Goal: Task Accomplishment & Management: Manage account settings

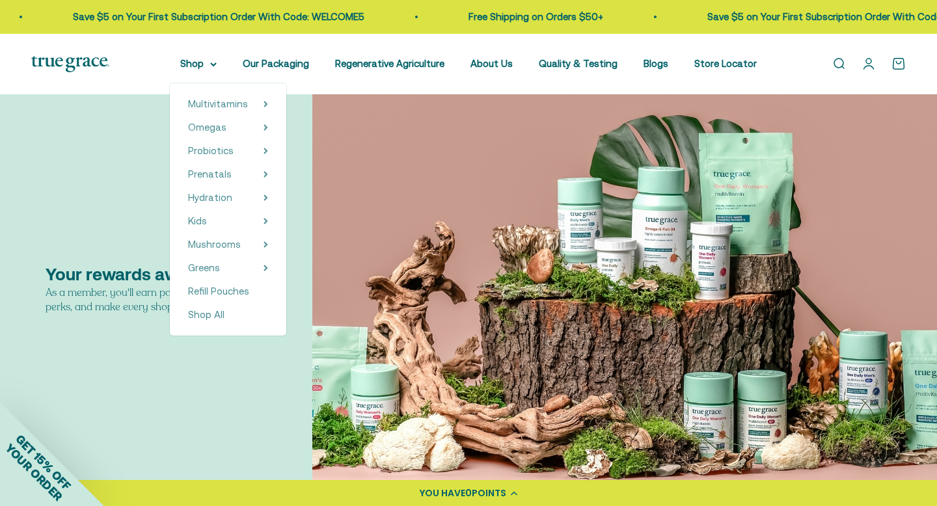
click at [81, 64] on img at bounding box center [70, 64] width 78 height 16
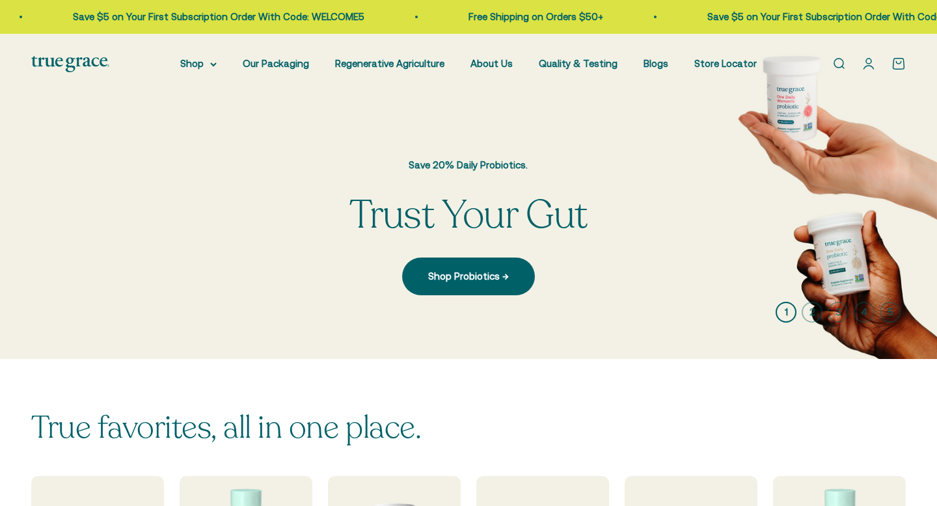
click at [863, 65] on link "Open account page" at bounding box center [868, 64] width 14 height 14
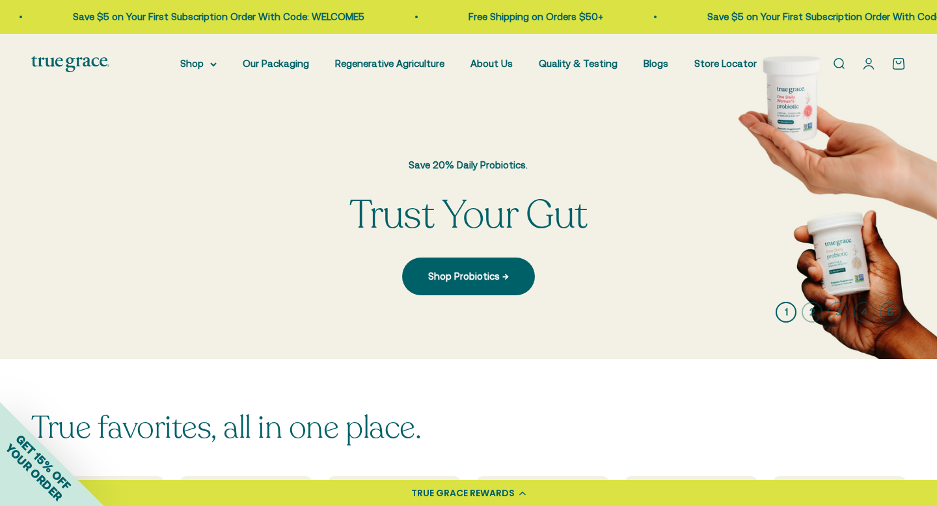
click at [870, 58] on link "Open account page" at bounding box center [868, 64] width 14 height 14
